Goal: Task Accomplishment & Management: Manage account settings

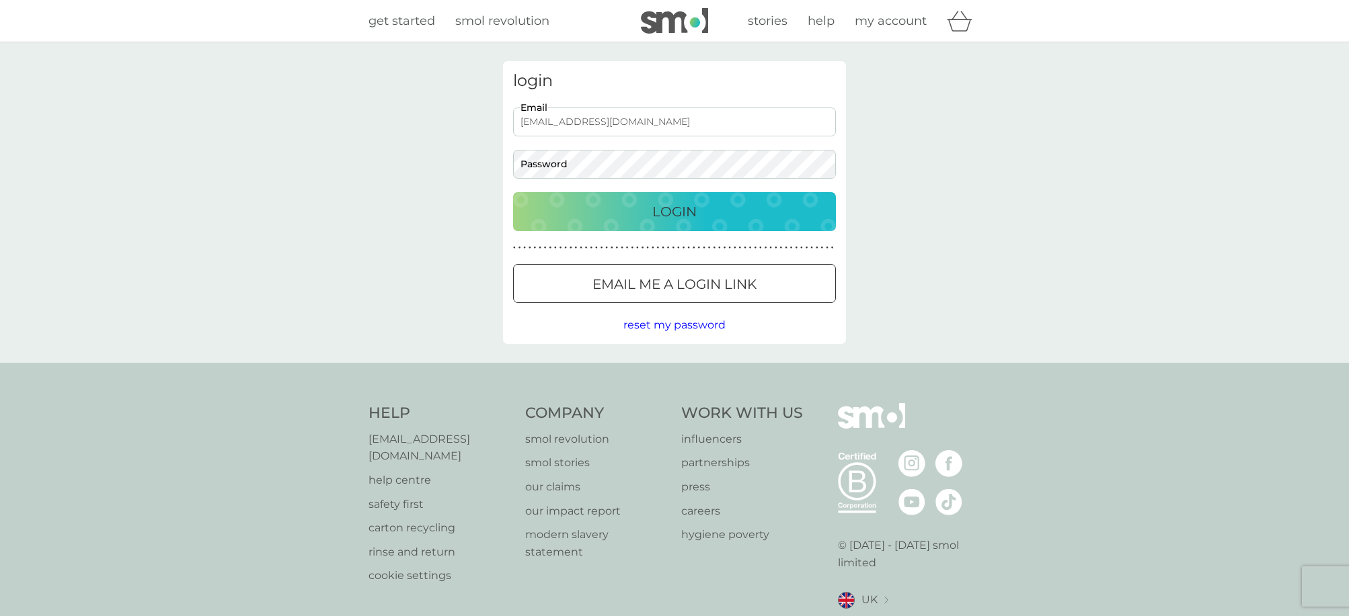
type input "[EMAIL_ADDRESS][DOMAIN_NAME]"
click at [674, 211] on button "Login" at bounding box center [674, 211] width 323 height 39
click at [657, 202] on p "Login" at bounding box center [674, 212] width 44 height 22
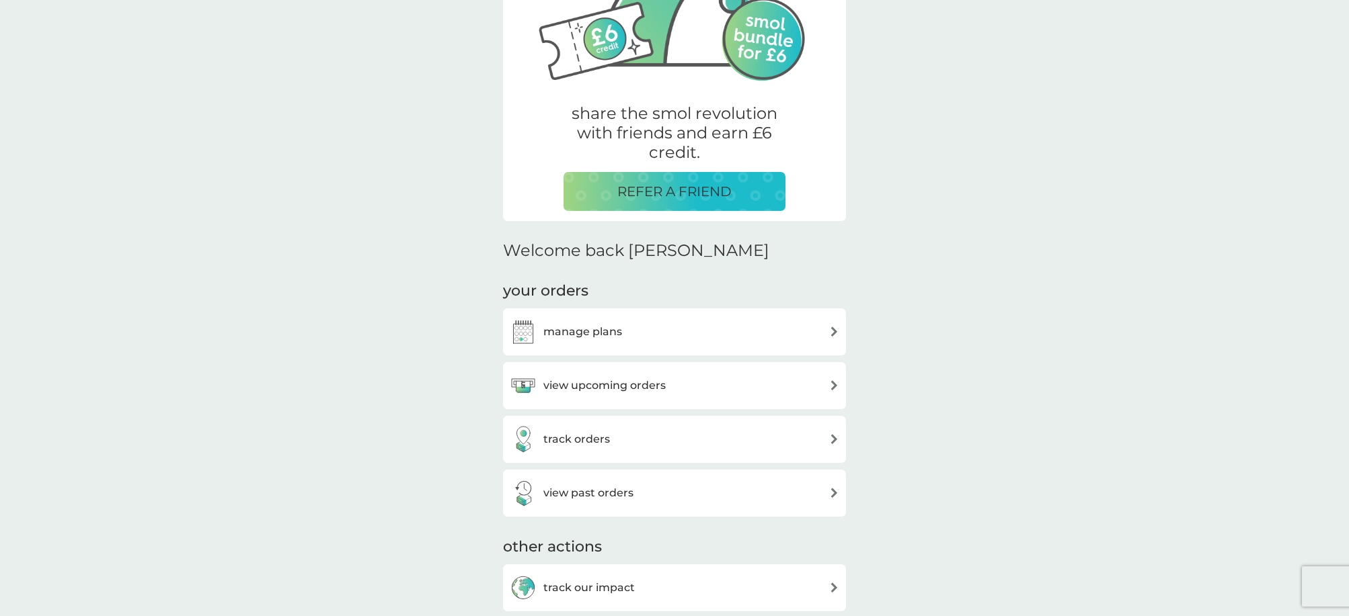
scroll to position [175, 0]
click at [835, 380] on img at bounding box center [834, 384] width 10 height 10
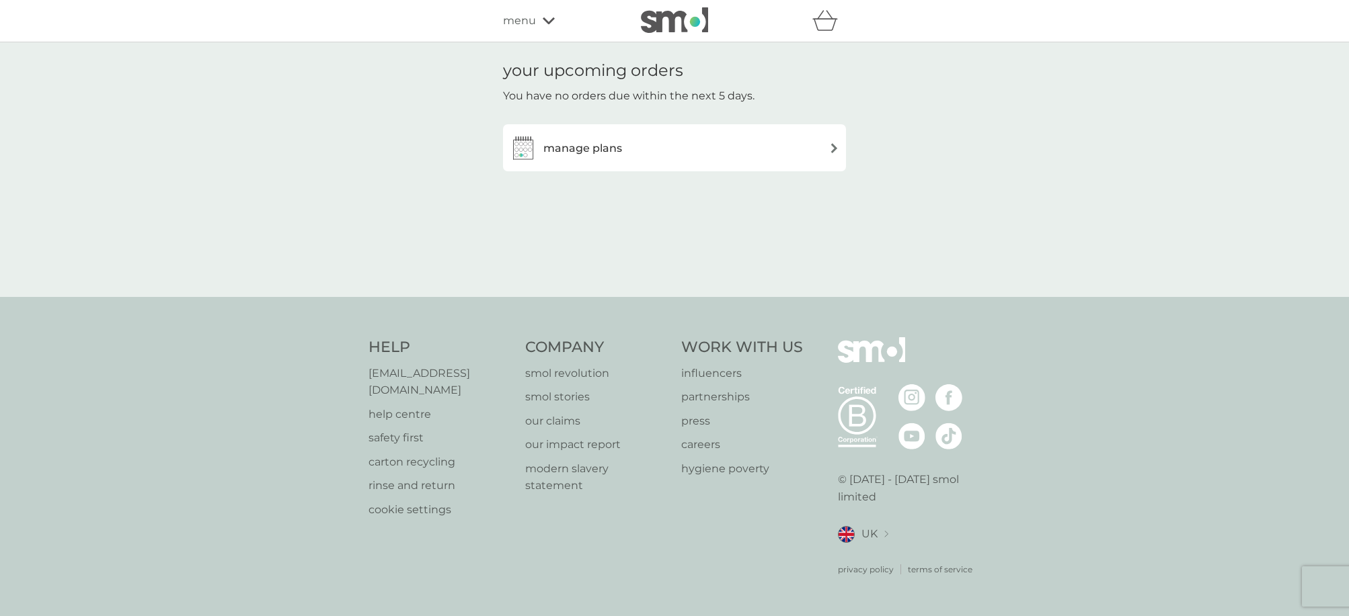
click at [832, 157] on div "manage plans" at bounding box center [674, 147] width 329 height 27
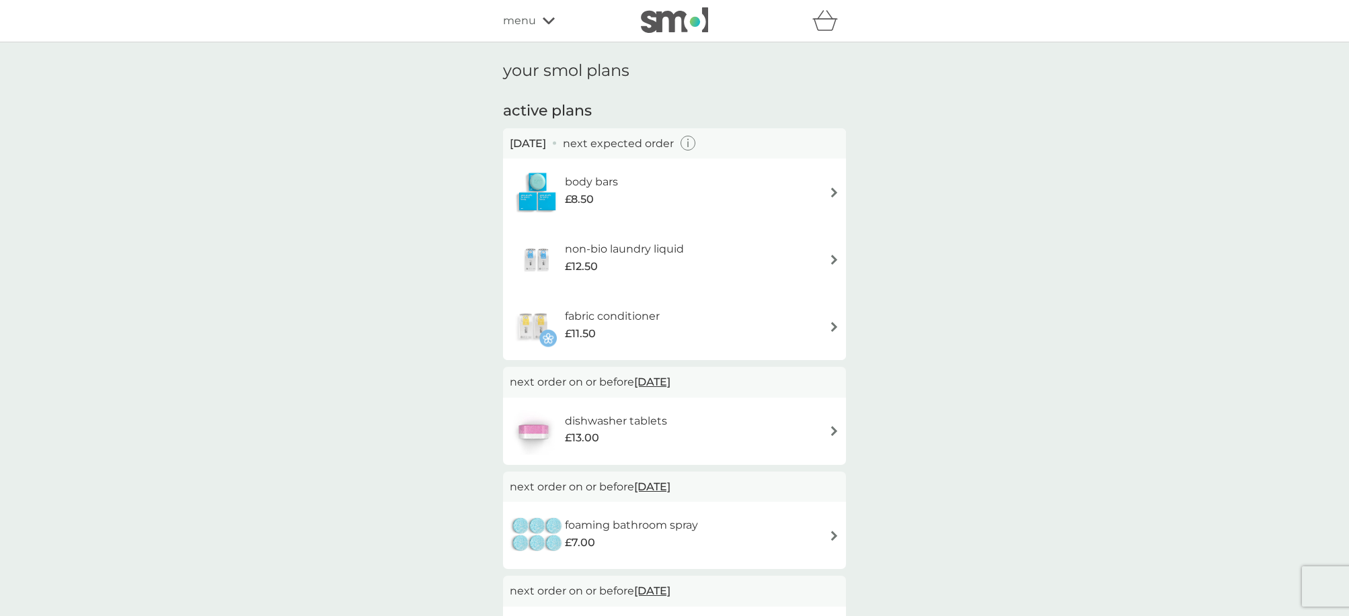
click at [696, 145] on icon "button" at bounding box center [687, 143] width 15 height 15
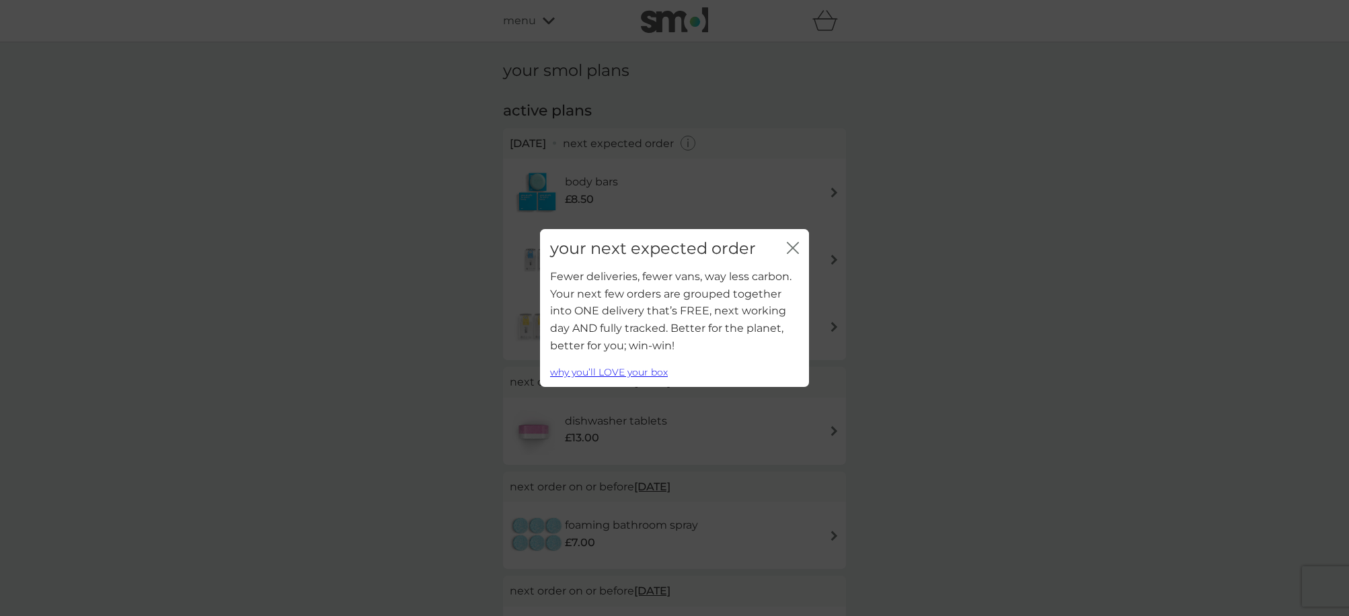
click at [794, 248] on icon "close" at bounding box center [795, 248] width 5 height 11
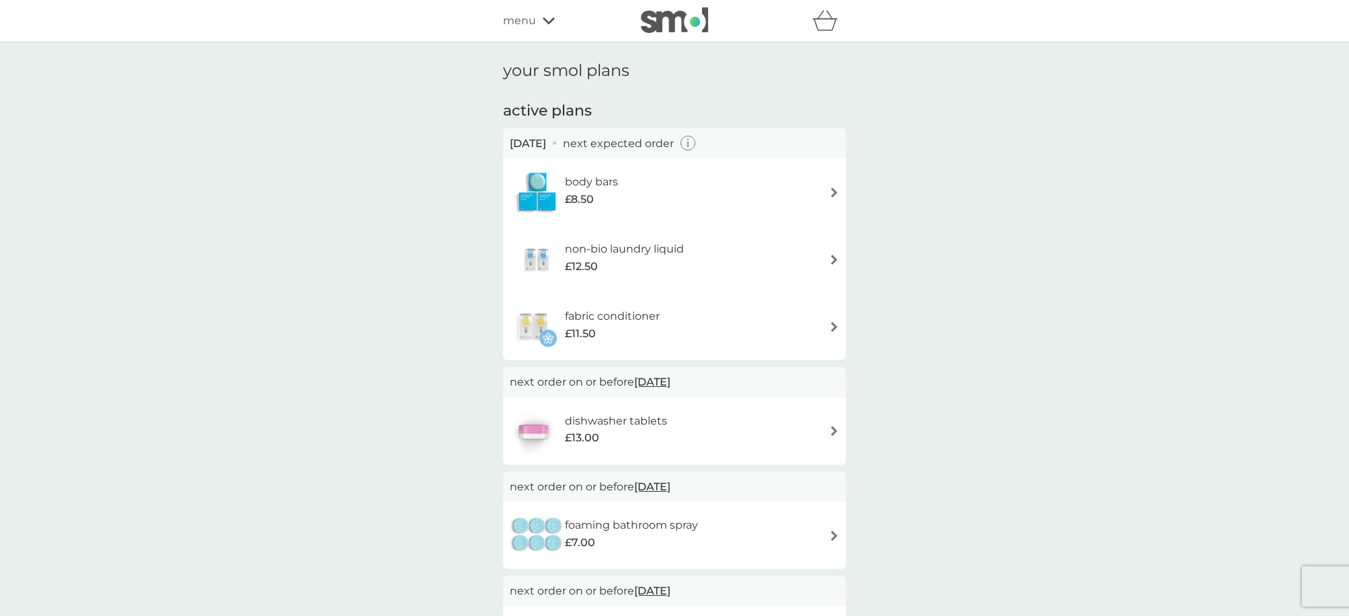
click at [833, 194] on img at bounding box center [834, 193] width 10 height 10
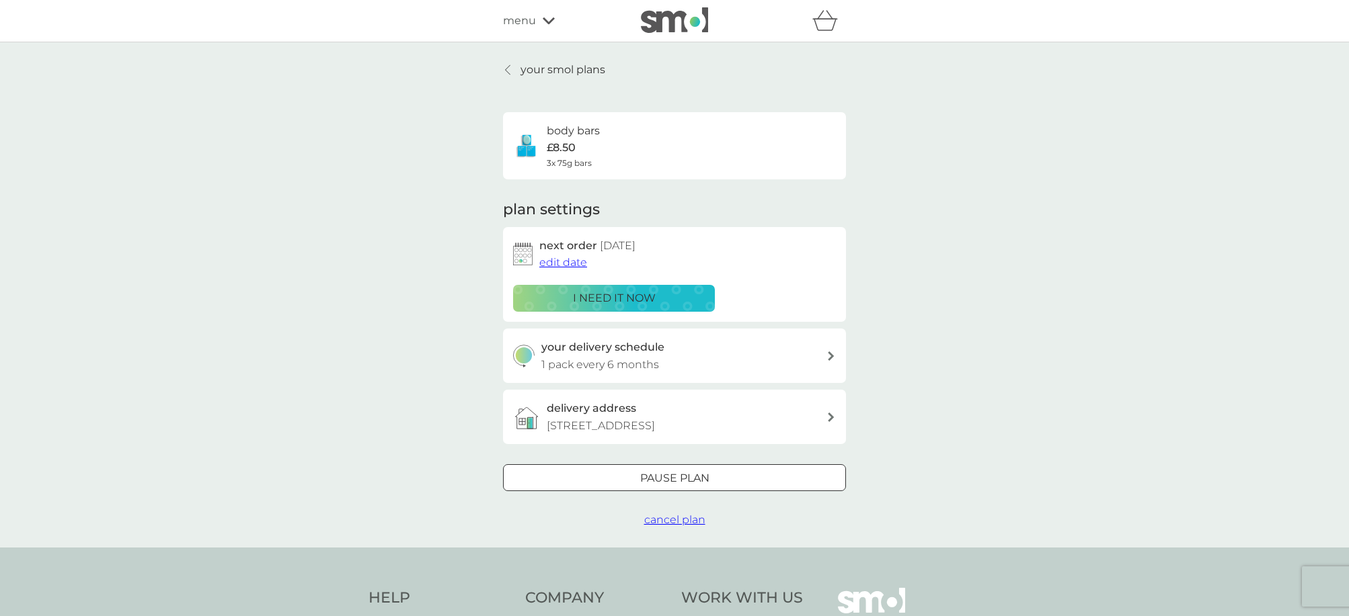
click at [567, 259] on span "edit date" at bounding box center [563, 262] width 48 height 13
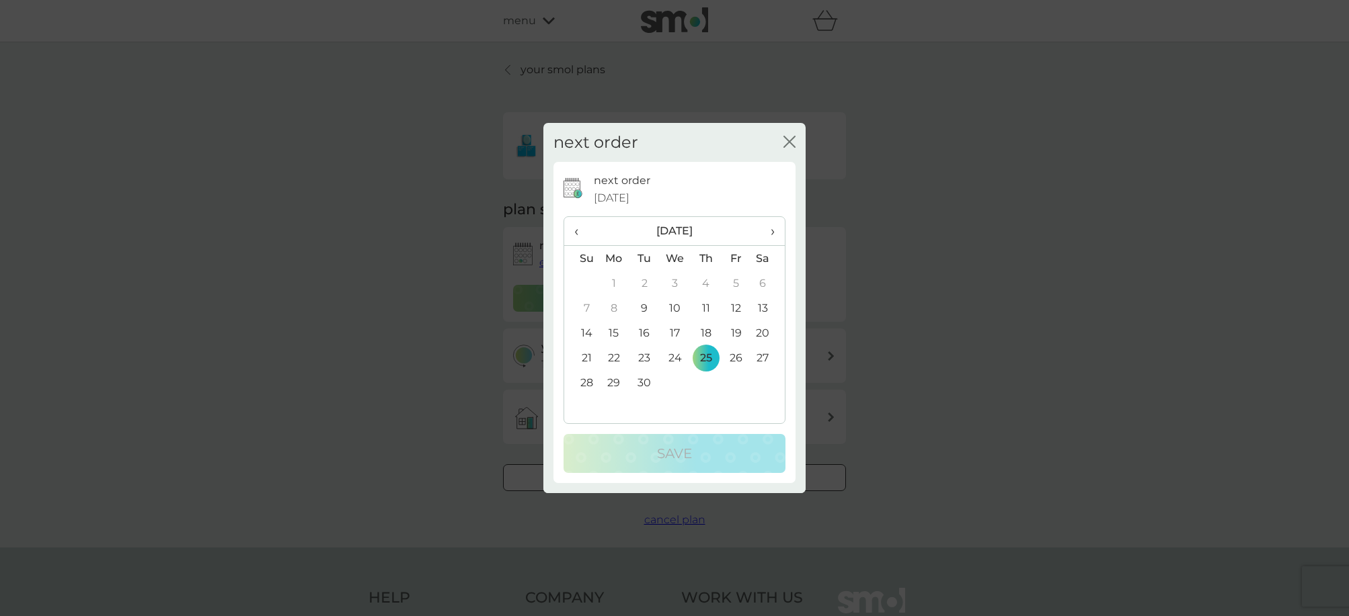
click at [770, 234] on span "›" at bounding box center [767, 231] width 13 height 28
click at [737, 307] on td "10" at bounding box center [736, 308] width 30 height 25
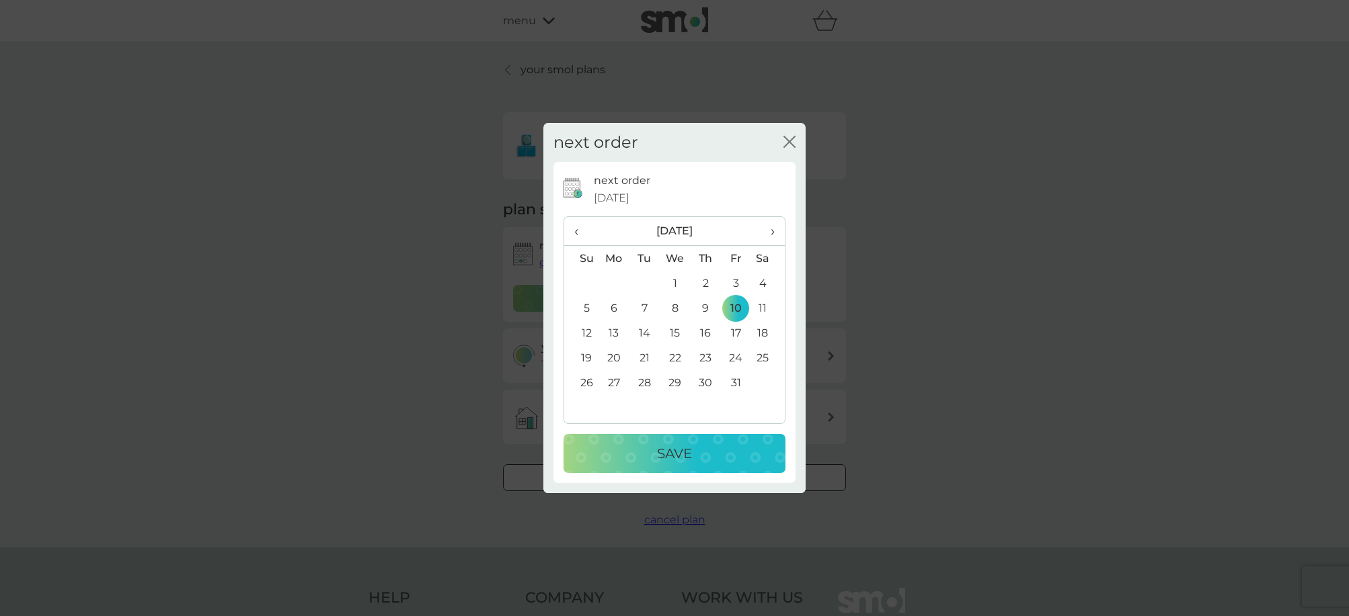
click at [684, 448] on p "Save" at bounding box center [674, 454] width 35 height 22
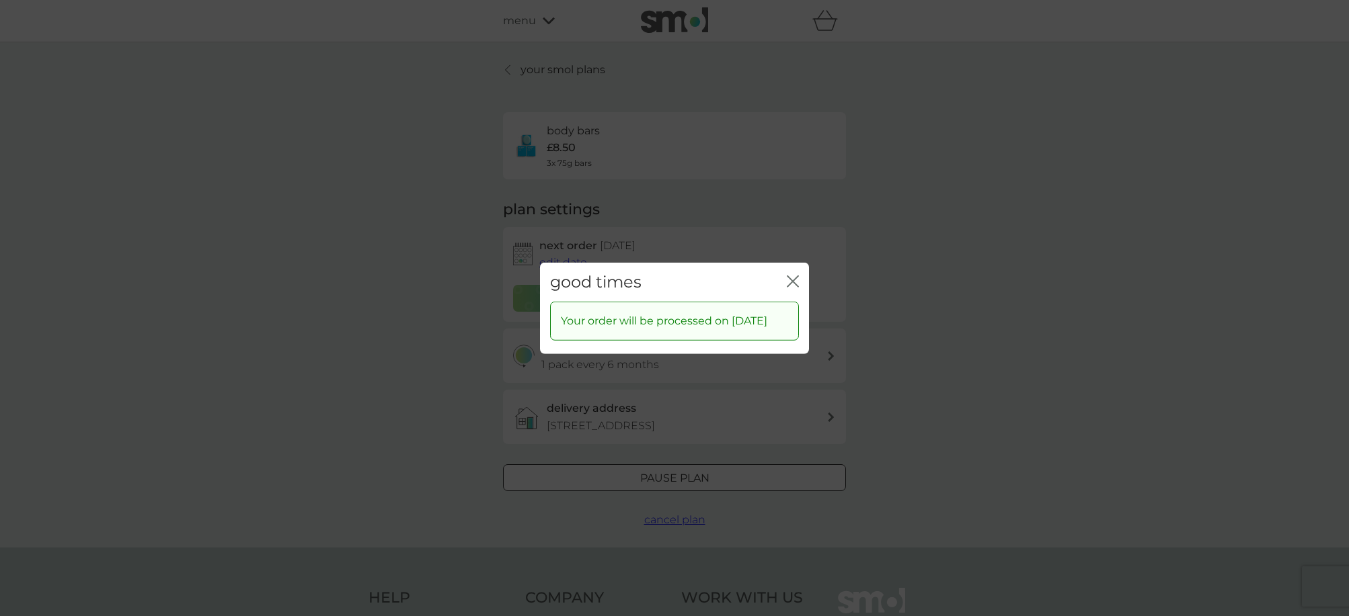
click at [790, 276] on icon "close" at bounding box center [789, 281] width 5 height 11
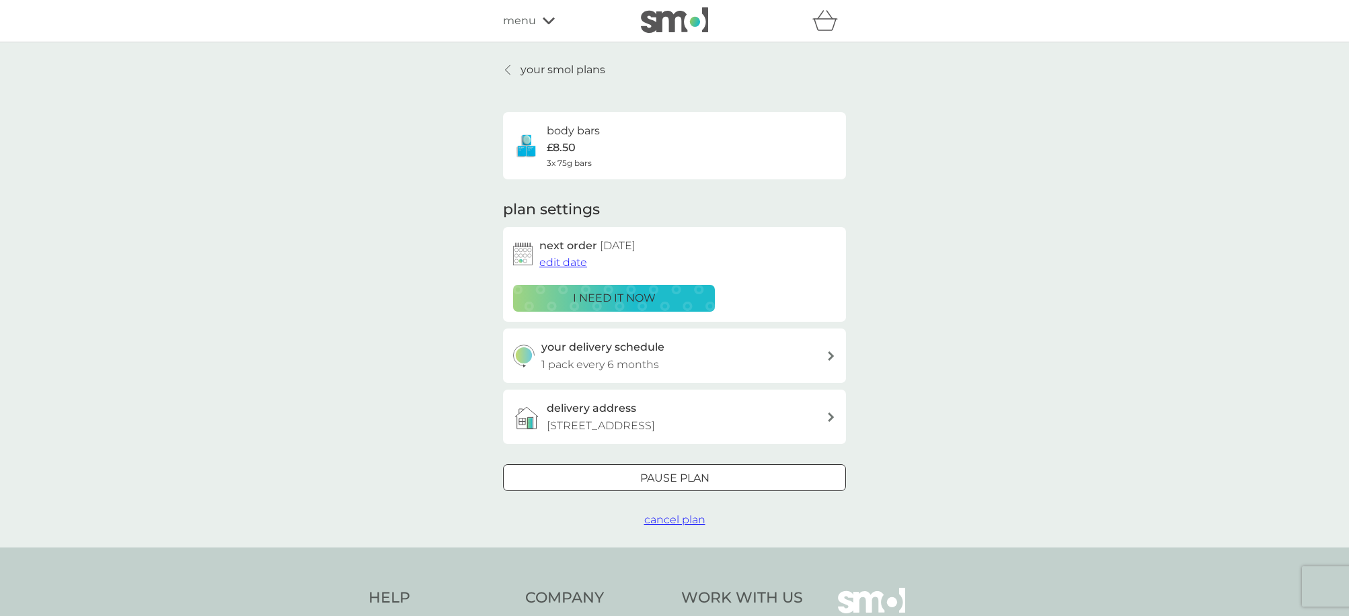
click at [510, 68] on icon at bounding box center [507, 70] width 5 height 11
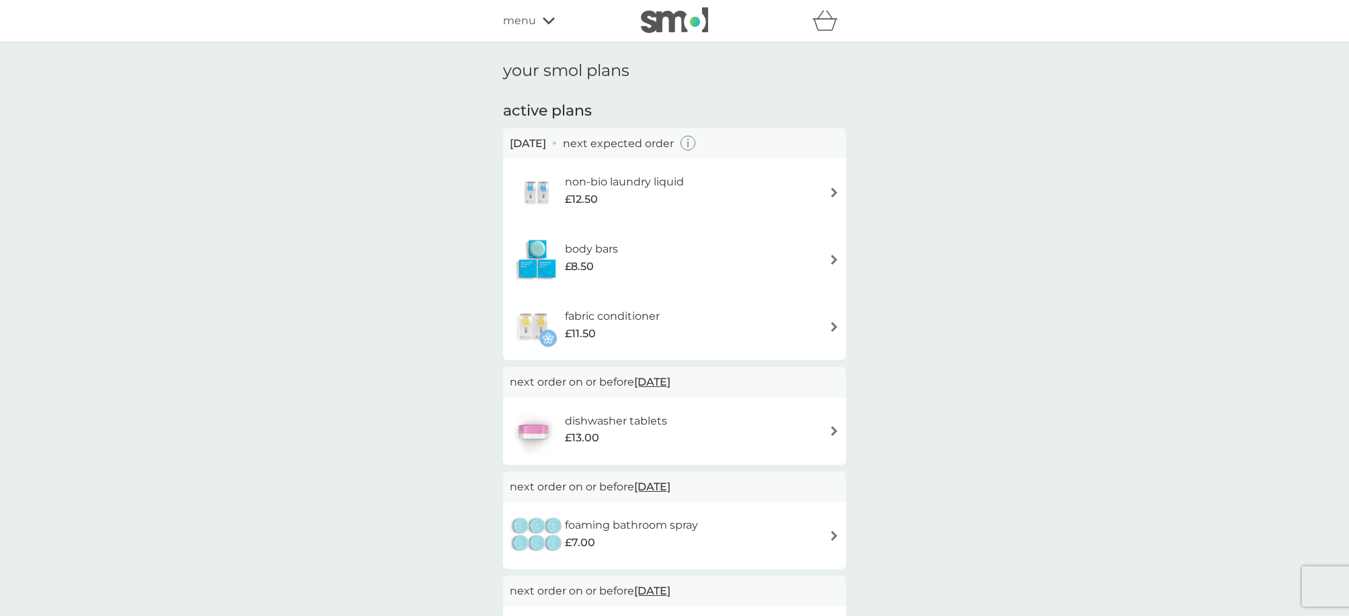
click at [696, 145] on icon "button" at bounding box center [687, 143] width 15 height 15
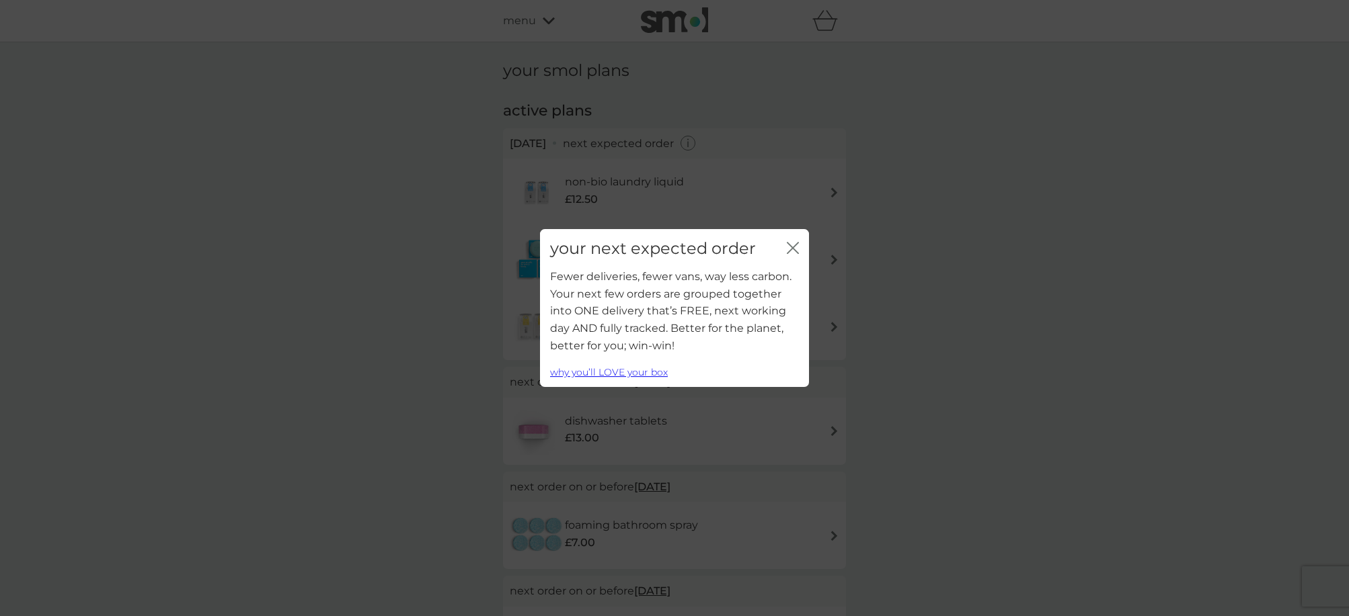
click at [792, 251] on icon "close" at bounding box center [793, 248] width 12 height 12
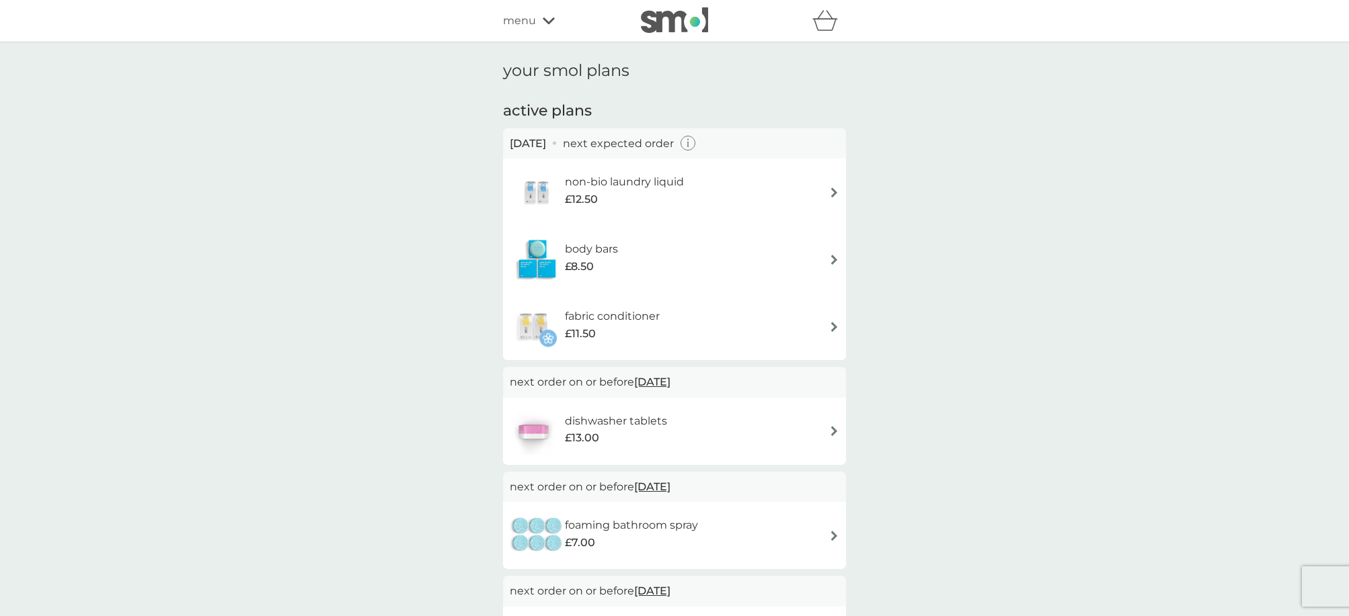
click at [551, 22] on icon at bounding box center [549, 20] width 12 height 7
